Goal: Use online tool/utility: Utilize a website feature to perform a specific function

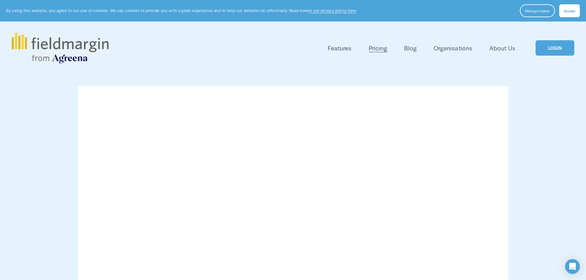
click at [557, 45] on link "LOGIN" at bounding box center [554, 48] width 39 height 16
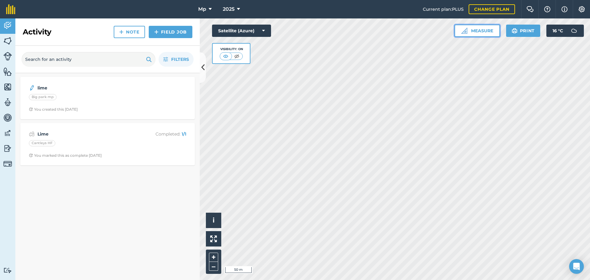
click at [479, 30] on button "Measure" at bounding box center [477, 31] width 45 height 12
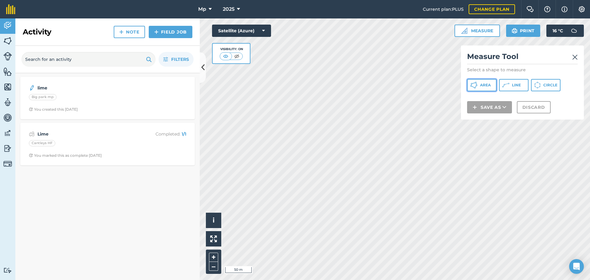
click at [480, 83] on button "Area" at bounding box center [482, 85] width 30 height 12
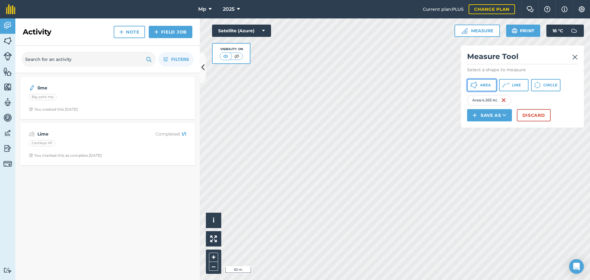
click at [481, 82] on button "Area" at bounding box center [482, 85] width 30 height 12
click at [477, 83] on icon at bounding box center [476, 83] width 2 height 2
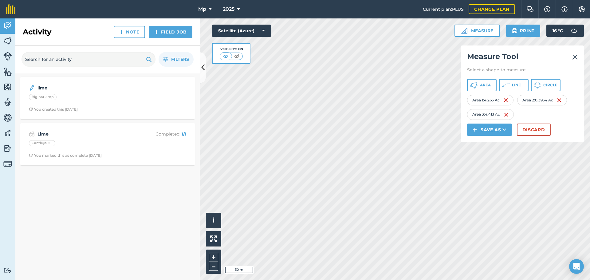
click at [309, 280] on html "Mp 2025 Current plan : PLUS Change plan Farm Chat Help Info Settings Mp - 2025 …" at bounding box center [295, 140] width 590 height 280
click at [467, 133] on div "Click to start drawing i © 2025 TomTom, Microsoft 50 m + – Satellite (Azure) Vi…" at bounding box center [395, 149] width 390 height 262
click at [485, 85] on span "Area" at bounding box center [485, 85] width 11 height 5
click at [488, 89] on button "Area" at bounding box center [482, 85] width 30 height 12
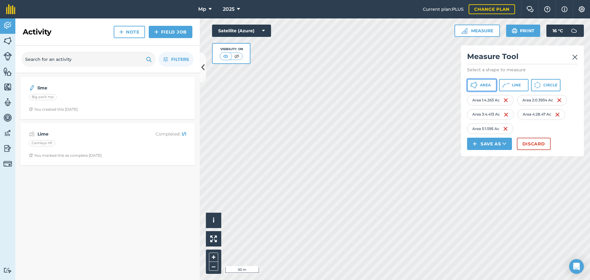
click at [475, 84] on icon at bounding box center [473, 84] width 7 height 7
click at [482, 81] on button "Area" at bounding box center [482, 85] width 30 height 12
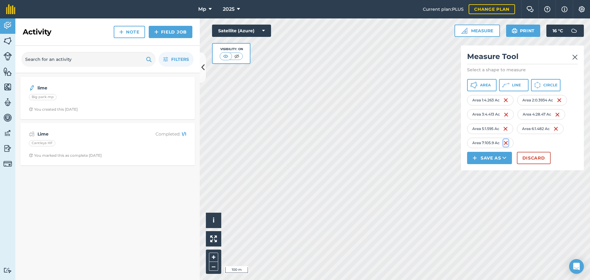
click at [506, 144] on img at bounding box center [506, 142] width 5 height 7
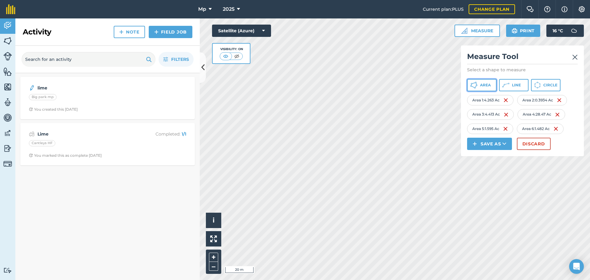
click at [478, 85] on button "Area" at bounding box center [482, 85] width 30 height 12
click at [476, 122] on div "Click to start drawing i © 2025 TomTom, Microsoft 20 m + – Satellite (Azure) Vi…" at bounding box center [395, 149] width 390 height 262
click at [346, 17] on div "Mp 2025 Current plan : PLUS Change plan Farm Chat Help Info Settings Mp - 2025 …" at bounding box center [295, 140] width 590 height 280
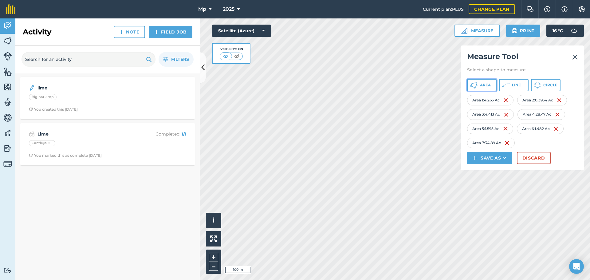
click at [481, 87] on span "Area" at bounding box center [485, 85] width 11 height 5
click at [472, 86] on icon at bounding box center [473, 87] width 3 height 2
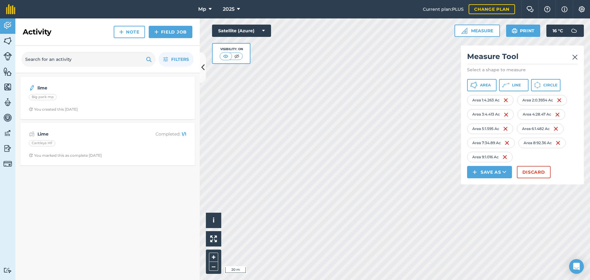
click at [488, 157] on div "Area 9 : 1.016 Ac" at bounding box center [489, 157] width 45 height 10
drag, startPoint x: 492, startPoint y: 157, endPoint x: 559, endPoint y: 155, distance: 67.0
click at [559, 155] on div "Area 1 : 4.263 Ac Area 2 : 0.3934 Ac Area 3 : 4.413 Ac Area 4 : 28.47 Ac Area 5…" at bounding box center [522, 128] width 111 height 67
click at [525, 170] on button "Discard" at bounding box center [534, 172] width 34 height 12
